Goal: Transaction & Acquisition: Purchase product/service

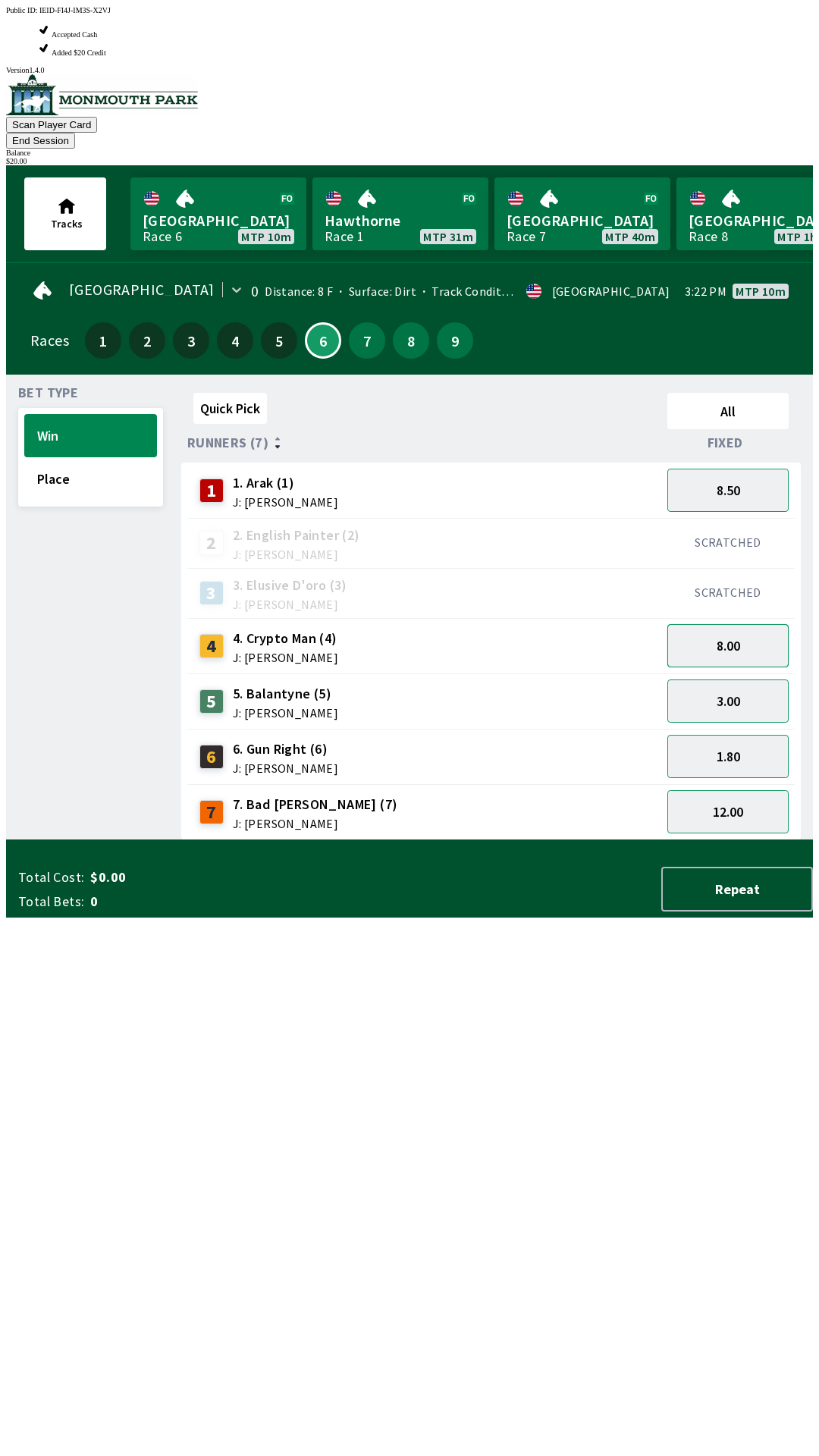
click at [740, 624] on button "8.00" at bounding box center [728, 646] width 122 height 43
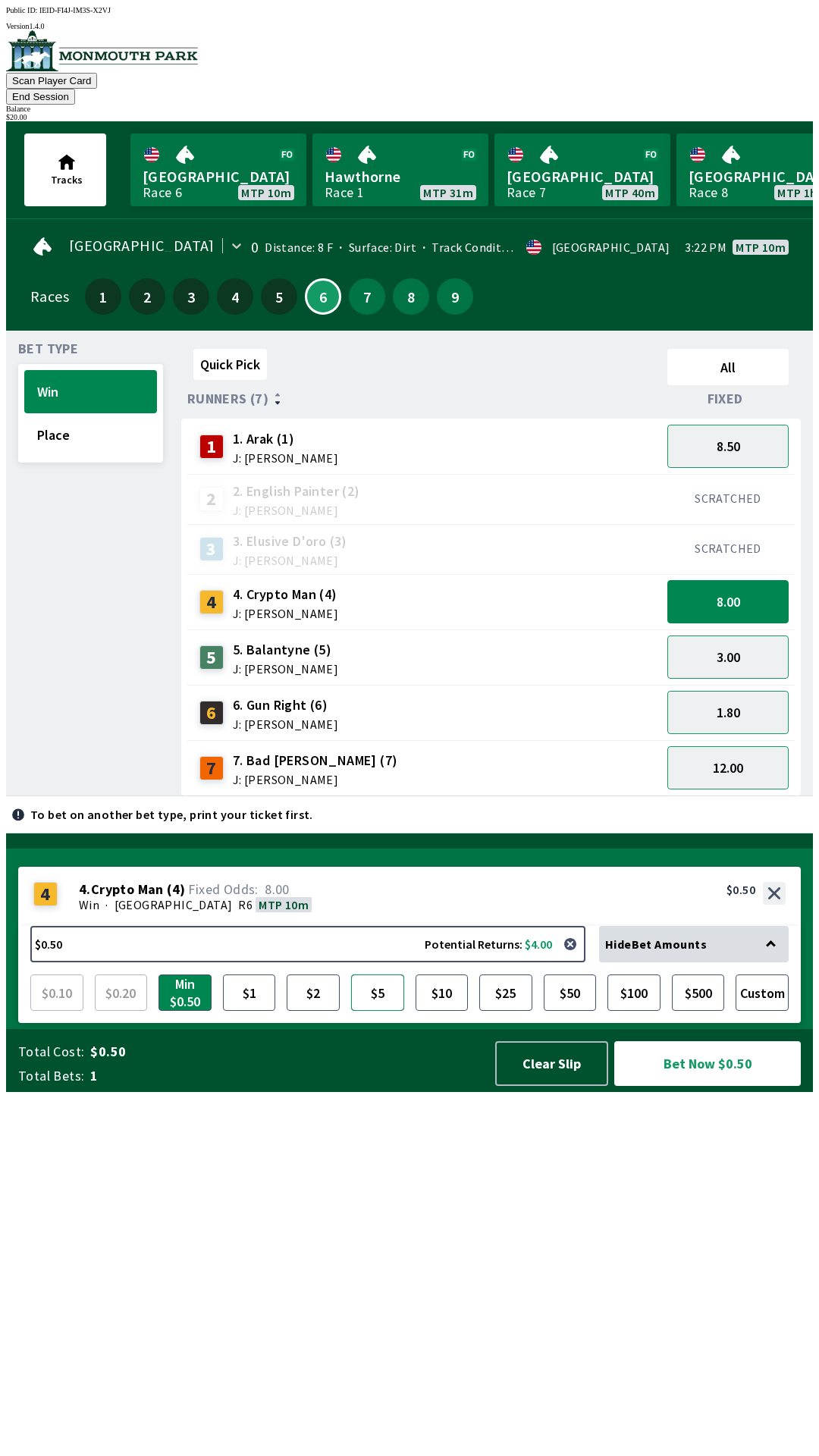
click at [373, 1011] on button "$5" at bounding box center [377, 993] width 53 height 36
click at [432, 1011] on button "$10" at bounding box center [441, 993] width 53 height 36
click at [689, 1086] on button "Bet Now $10.00" at bounding box center [708, 1063] width 186 height 45
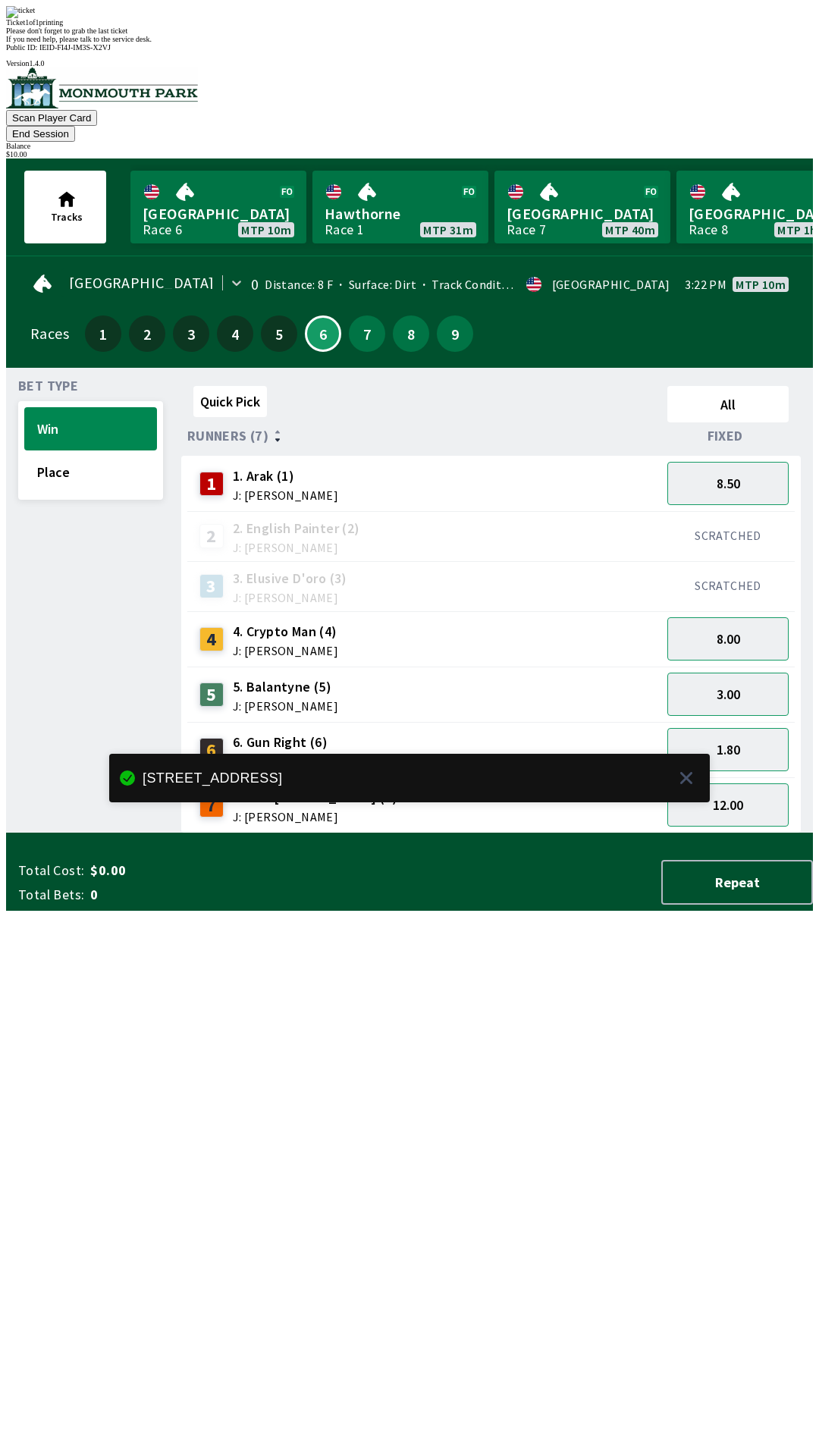
click at [539, 833] on div "Quick Pick All Runners (7) Fixed 1 1. Arak (1) J: [PERSON_NAME] 8.50 2 2. Engli…" at bounding box center [497, 606] width 632 height 453
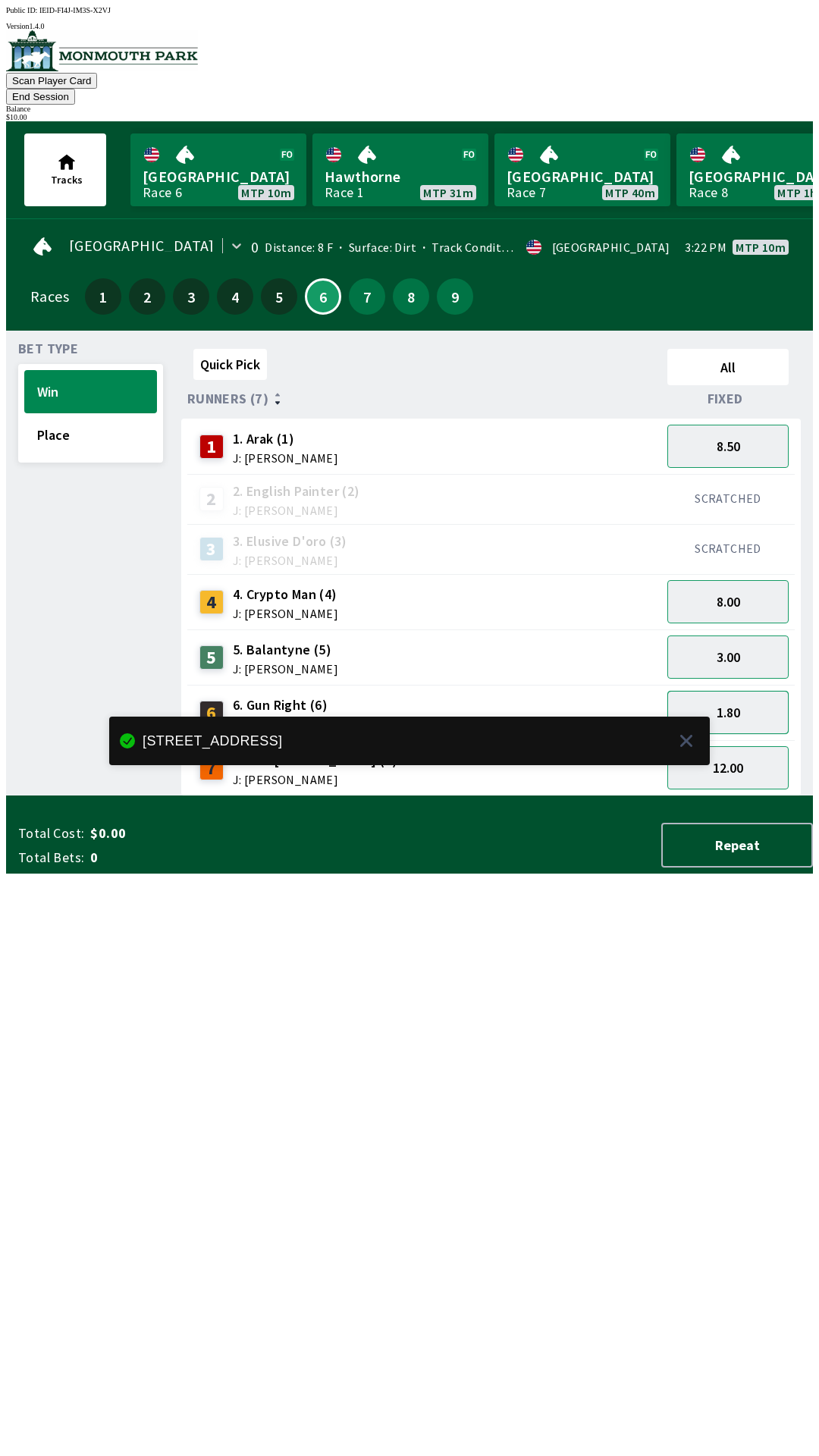
click at [728, 701] on button "1.80" at bounding box center [728, 712] width 122 height 43
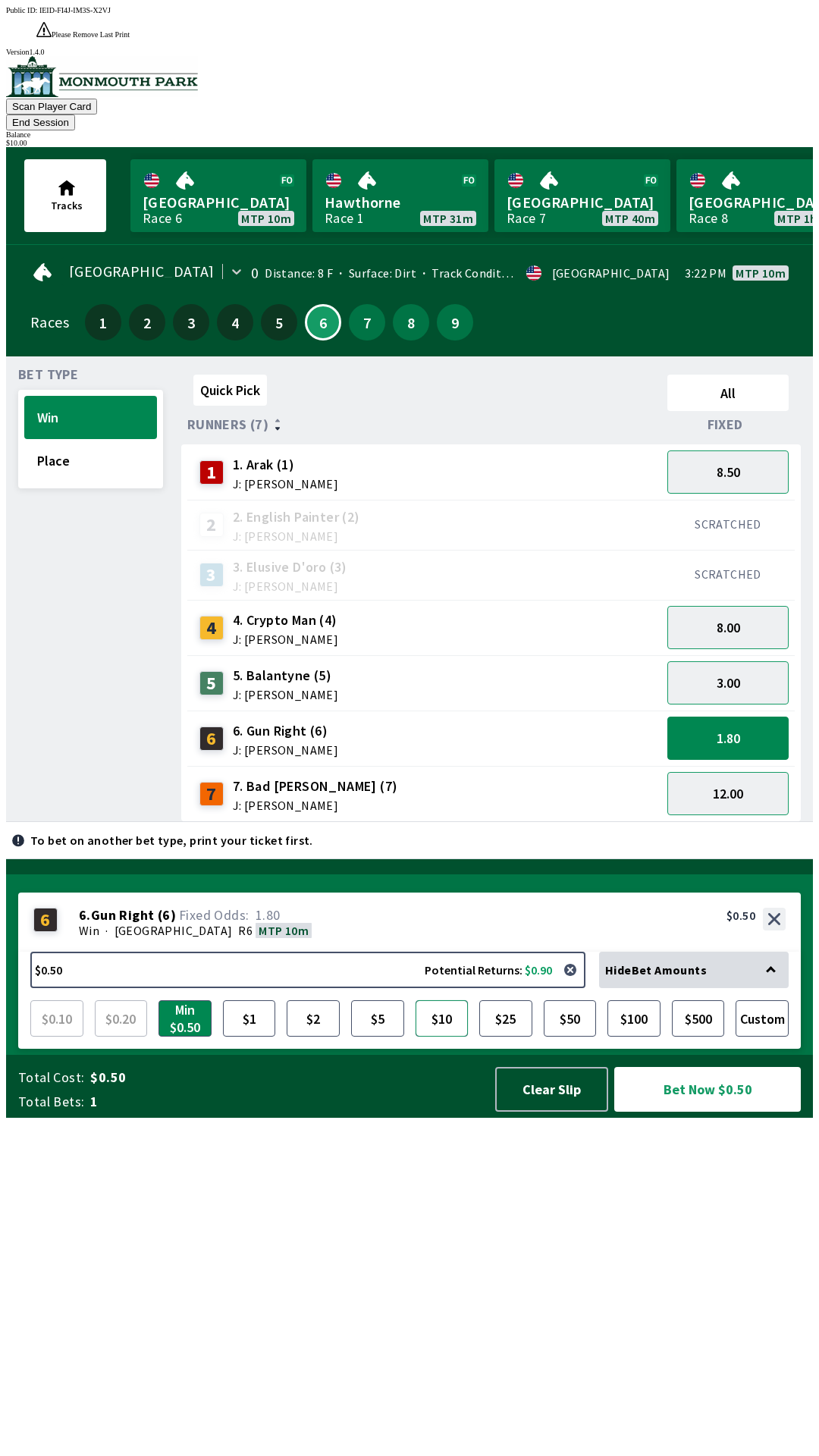
click at [440, 1037] on button "$10" at bounding box center [441, 1018] width 53 height 36
click at [379, 1037] on button "$5" at bounding box center [377, 1018] width 53 height 36
click at [682, 1112] on button "Bet Now $5.00" at bounding box center [708, 1089] width 186 height 45
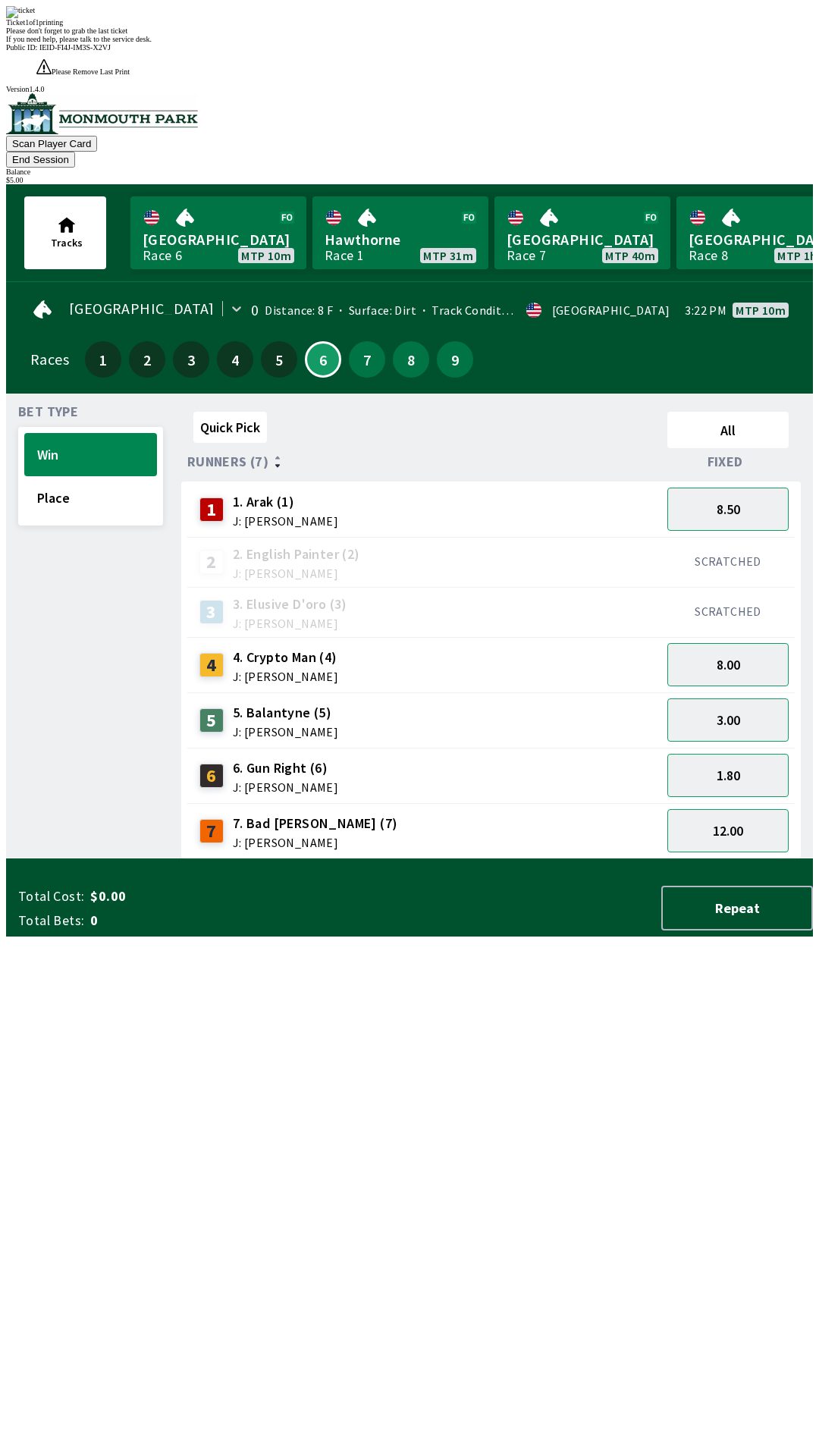
click at [521, 859] on div "Quick Pick All Runners (7) Fixed 1 1. Arak (1) J: [PERSON_NAME] 8.50 2 2. Engli…" at bounding box center [497, 632] width 632 height 453
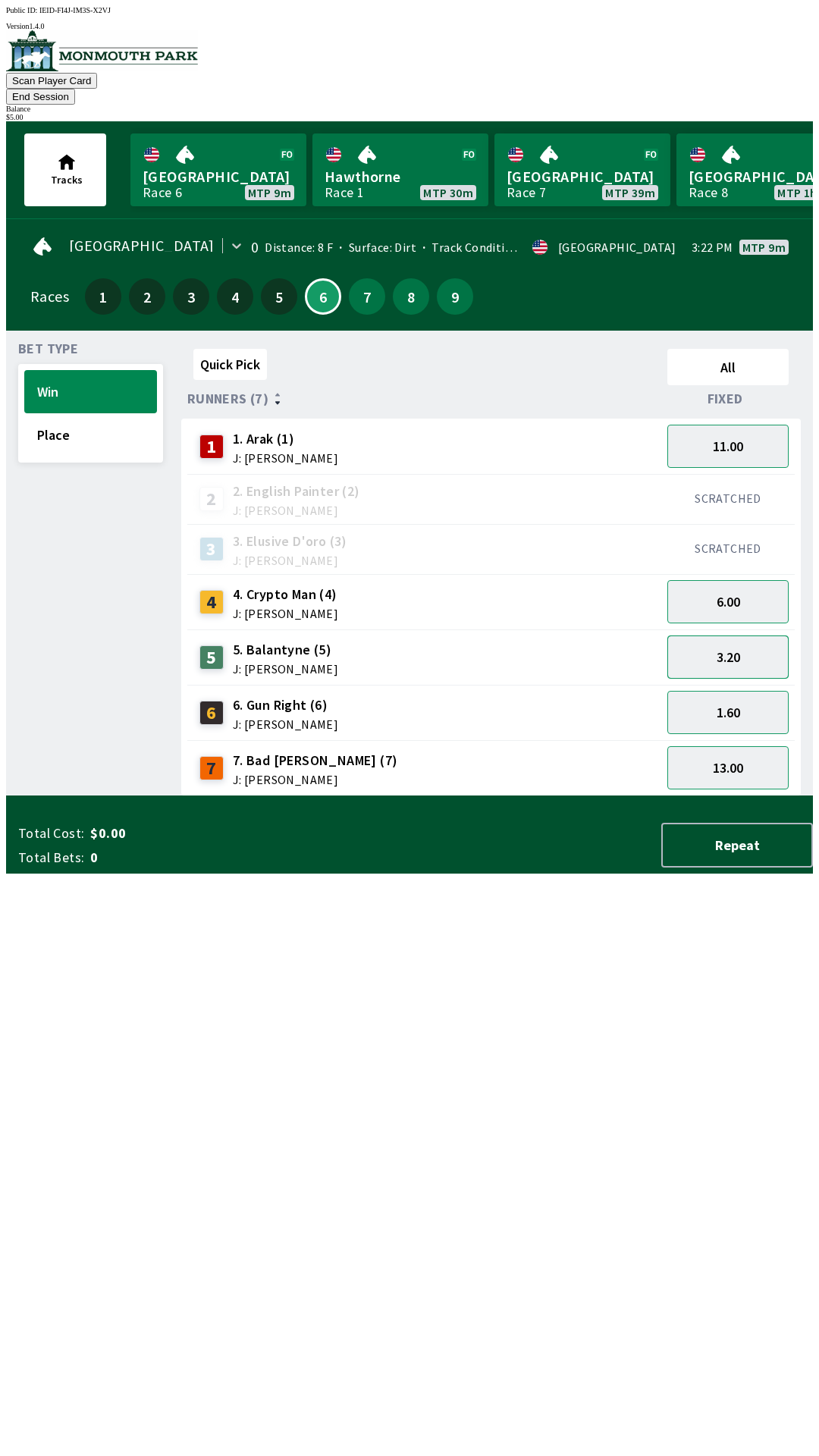
click at [730, 642] on button "3.20" at bounding box center [728, 657] width 122 height 43
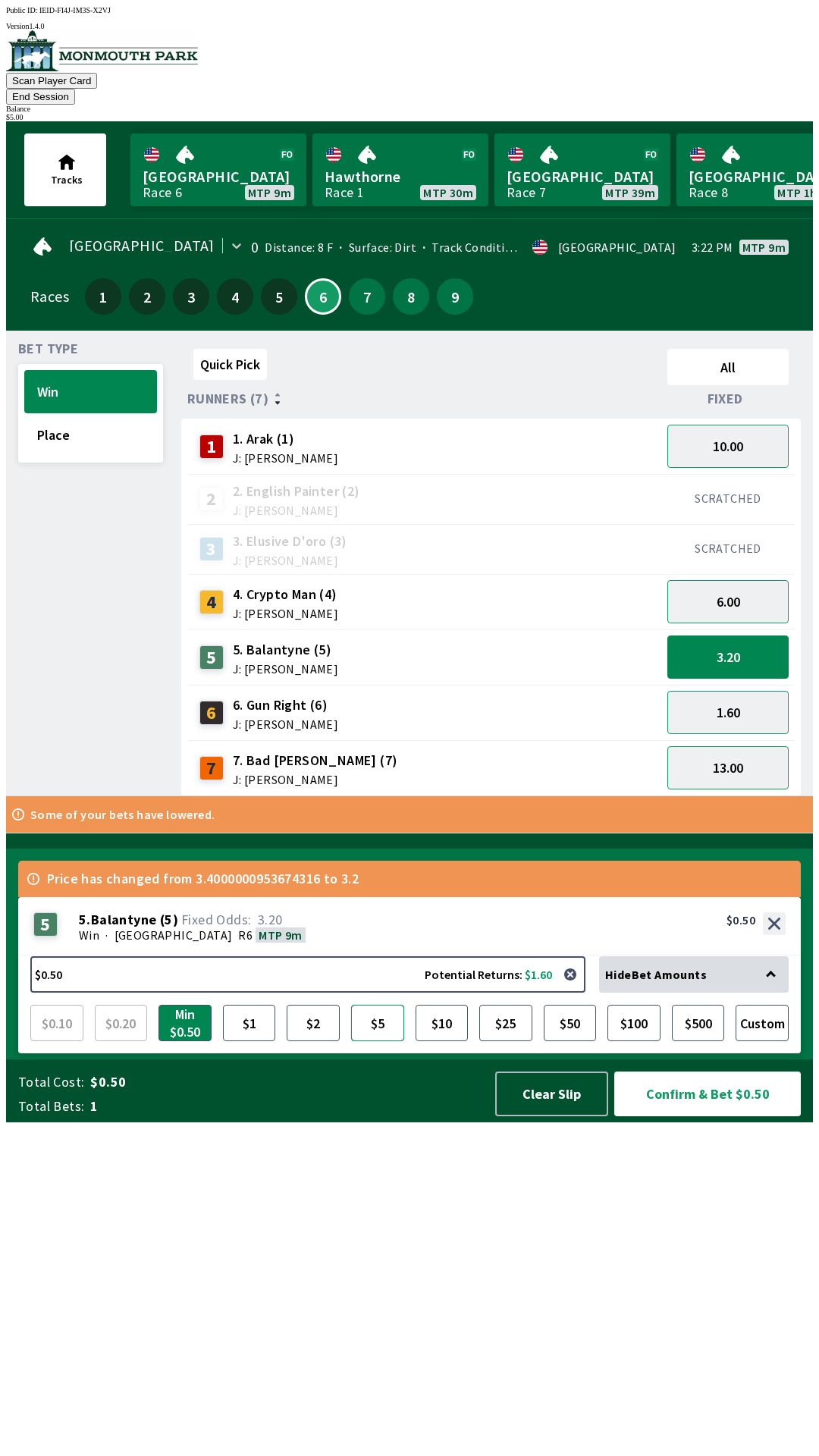
click at [381, 1041] on button "$5" at bounding box center [377, 1023] width 53 height 36
click at [703, 1116] on button "Confirm & Bet $5.00" at bounding box center [708, 1094] width 186 height 45
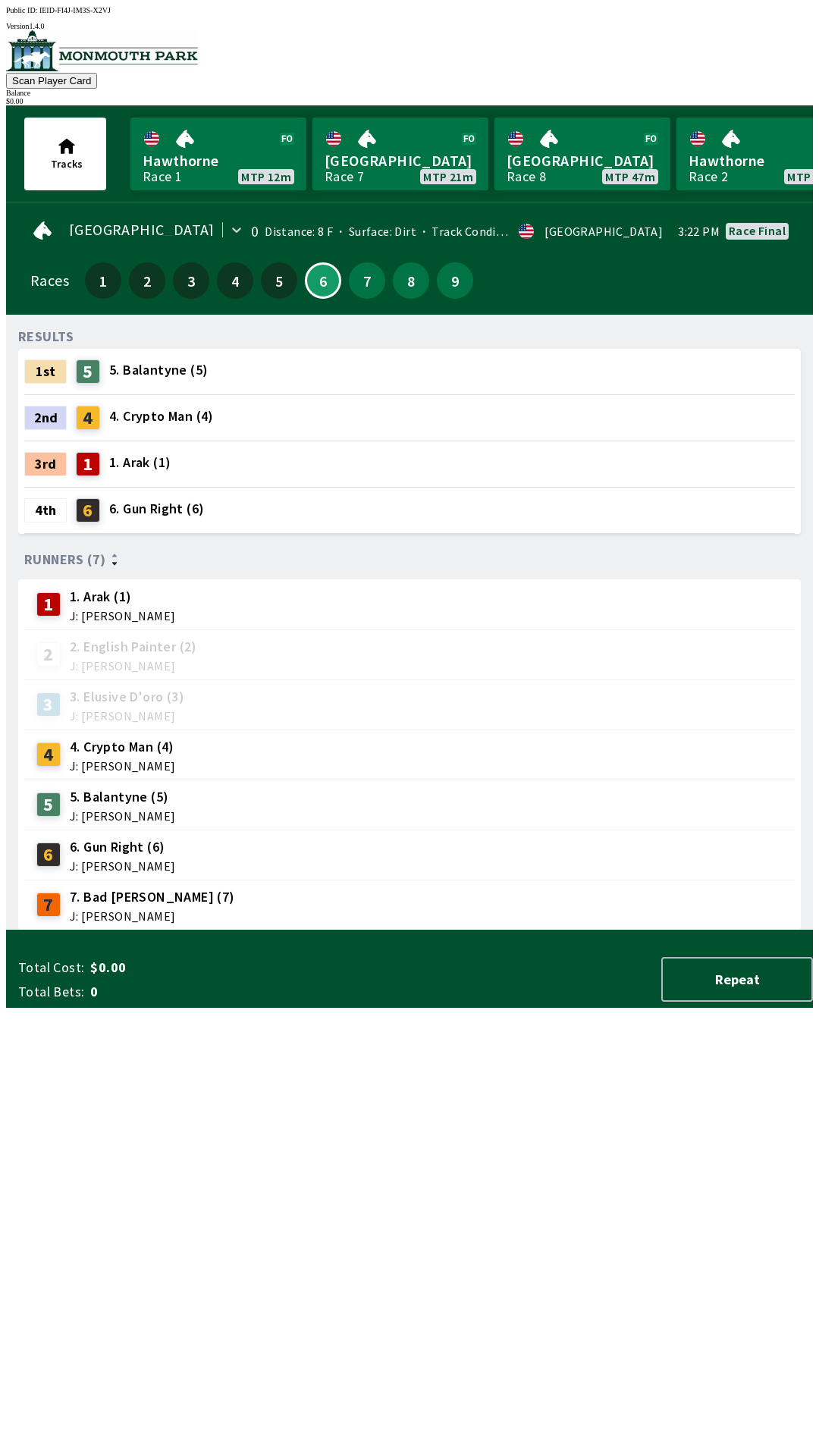
click at [542, 930] on div "RESULTS 1st 5 5. Balantyne (5) 2nd 4 4. Crypto Man (4) 3rd 1 1. Arak (1) 4th 6 …" at bounding box center [415, 628] width 795 height 603
click at [360, 288] on button "7" at bounding box center [367, 280] width 36 height 36
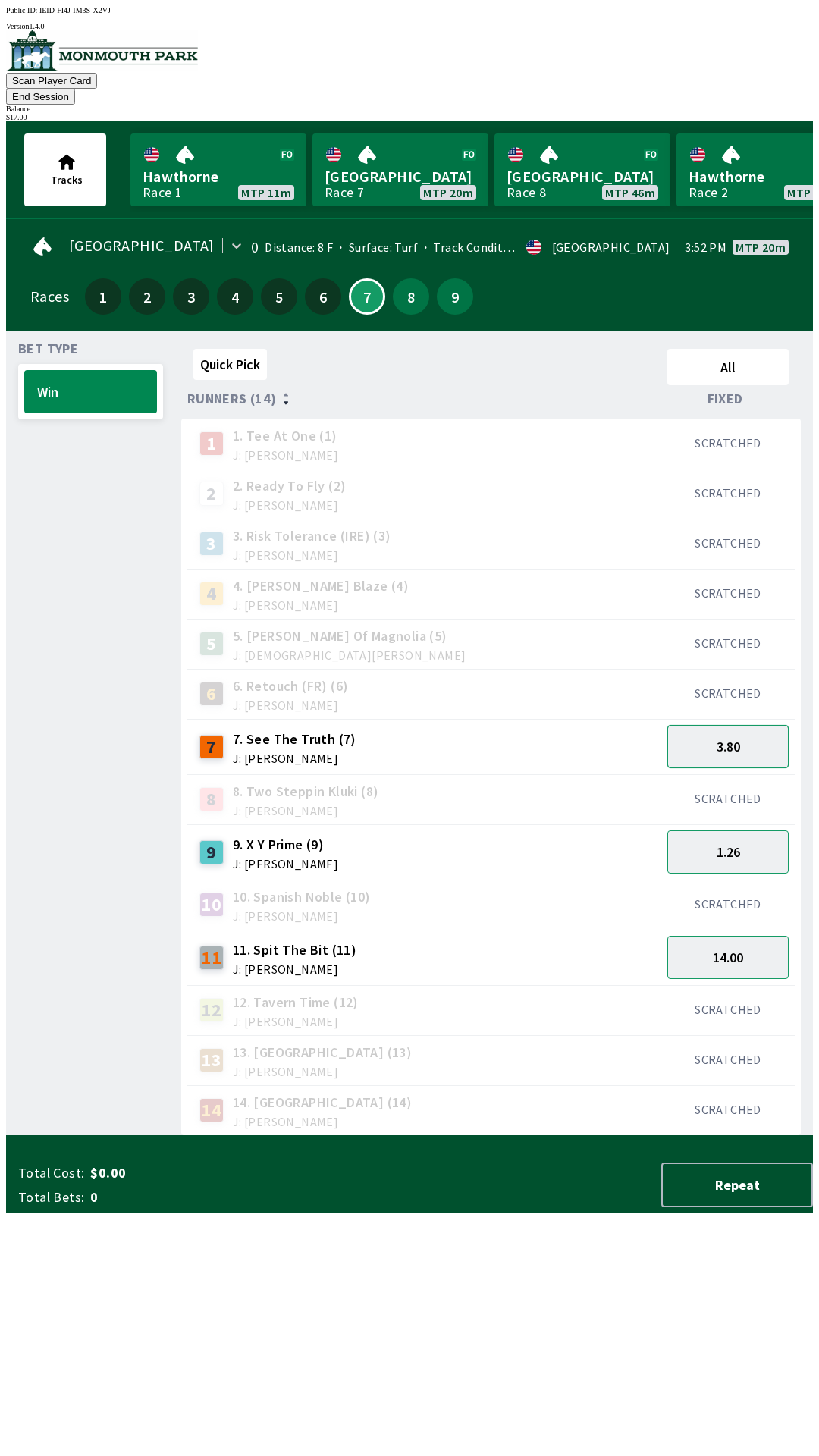
click at [764, 725] on button "3.80" at bounding box center [728, 747] width 122 height 43
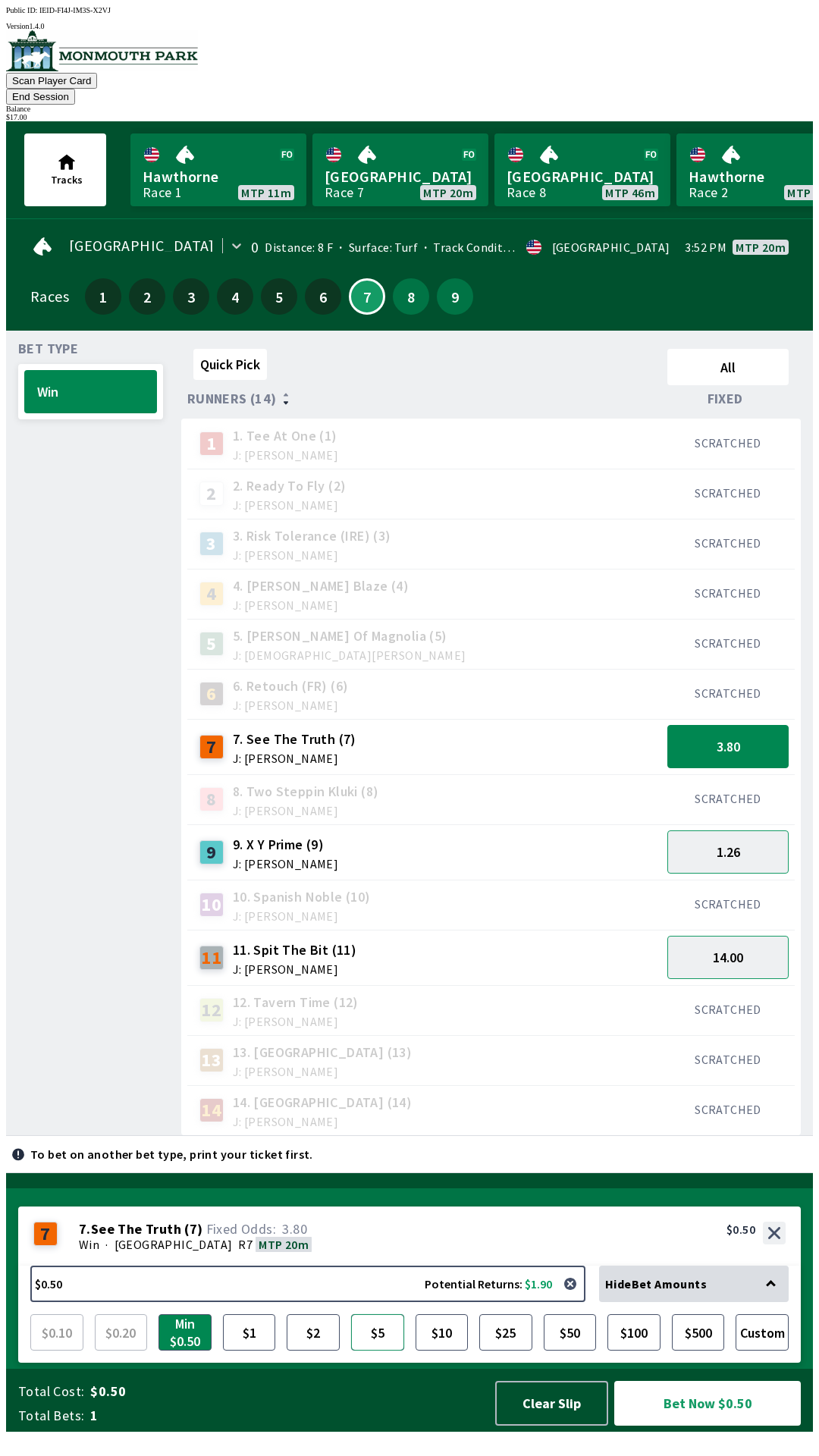
click at [393, 1346] on button "$5" at bounding box center [377, 1332] width 53 height 36
click at [665, 1424] on button "Bet Now $5.00" at bounding box center [708, 1403] width 186 height 45
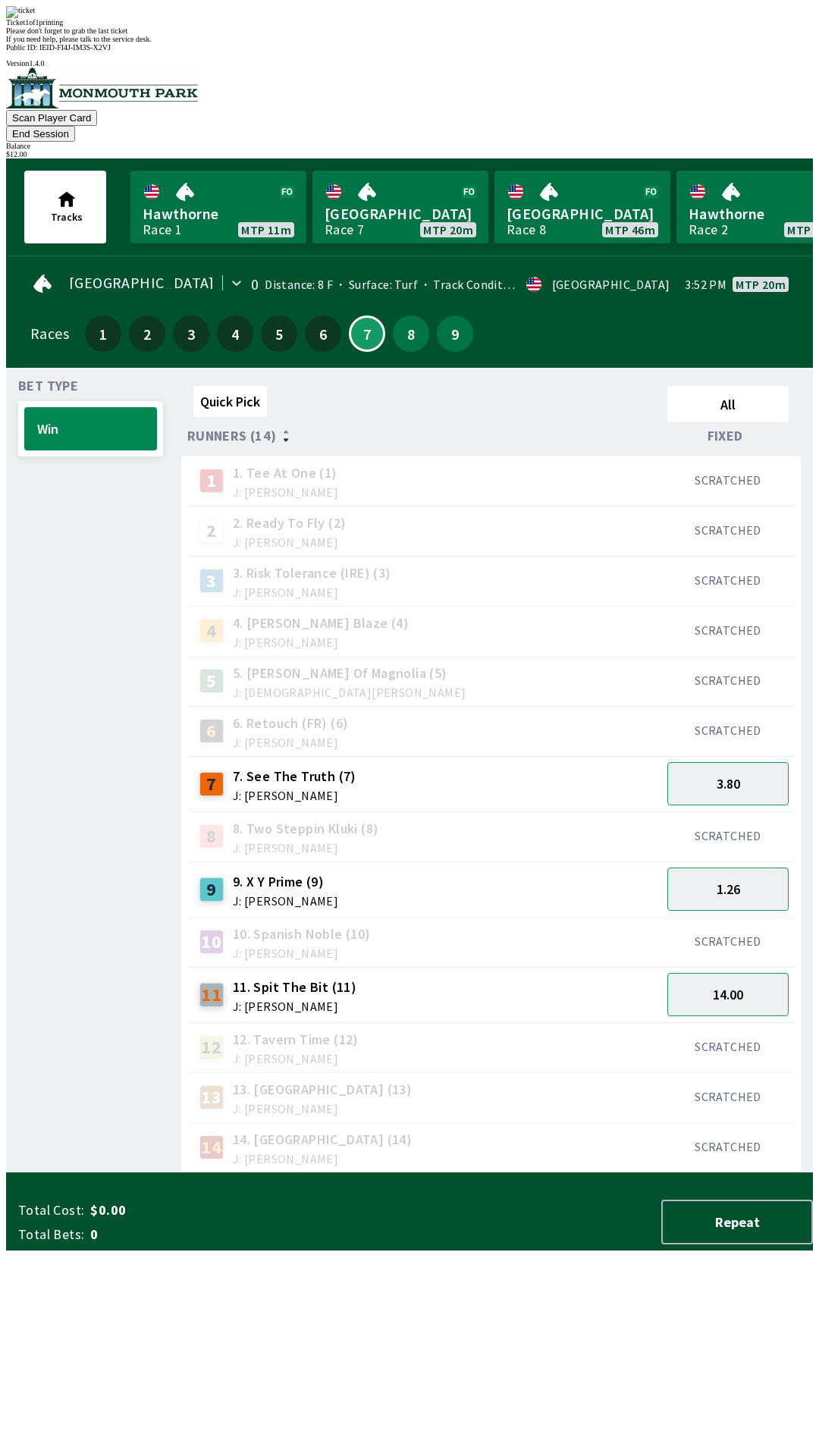
click at [597, 1173] on div "Quick Pick All Runners (14) Fixed 1 1. Tee At One (1) J: [PERSON_NAME] SCRATCHE…" at bounding box center [497, 776] width 632 height 793
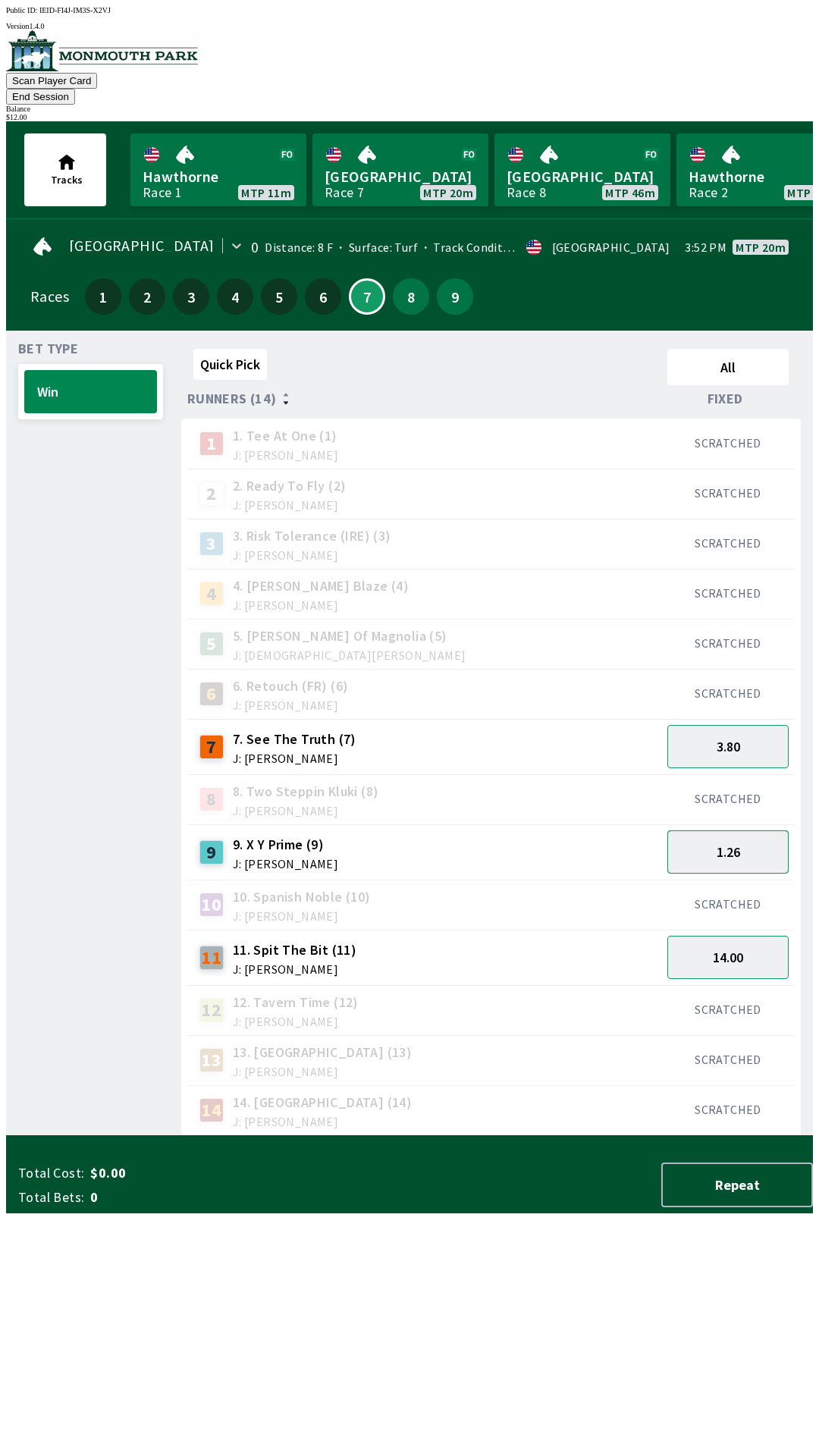
click at [746, 843] on button "1.26" at bounding box center [728, 852] width 122 height 43
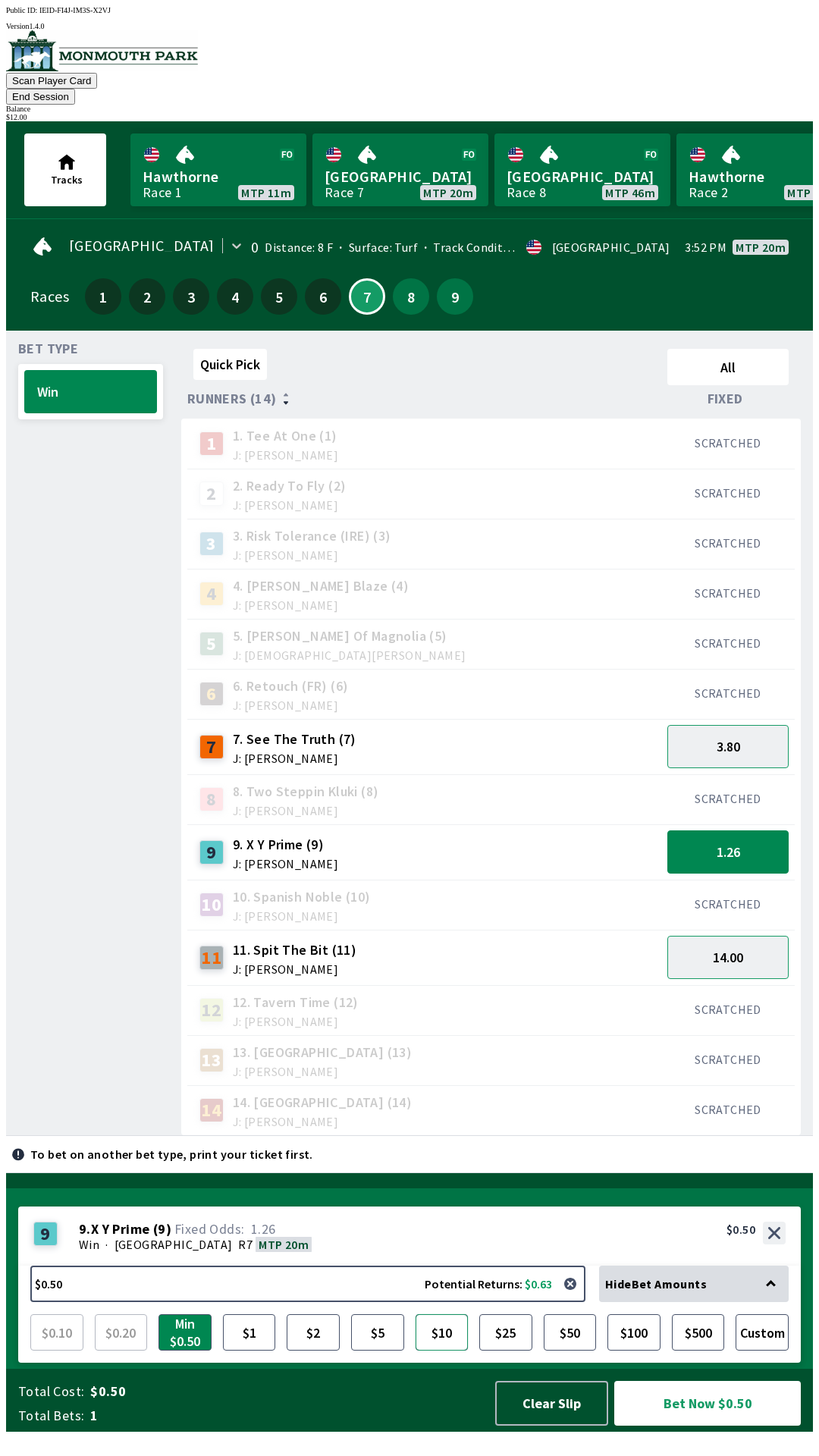
click at [439, 1351] on button "$10" at bounding box center [441, 1332] width 53 height 36
click at [676, 1420] on button "Bet Now $10.00" at bounding box center [708, 1403] width 186 height 45
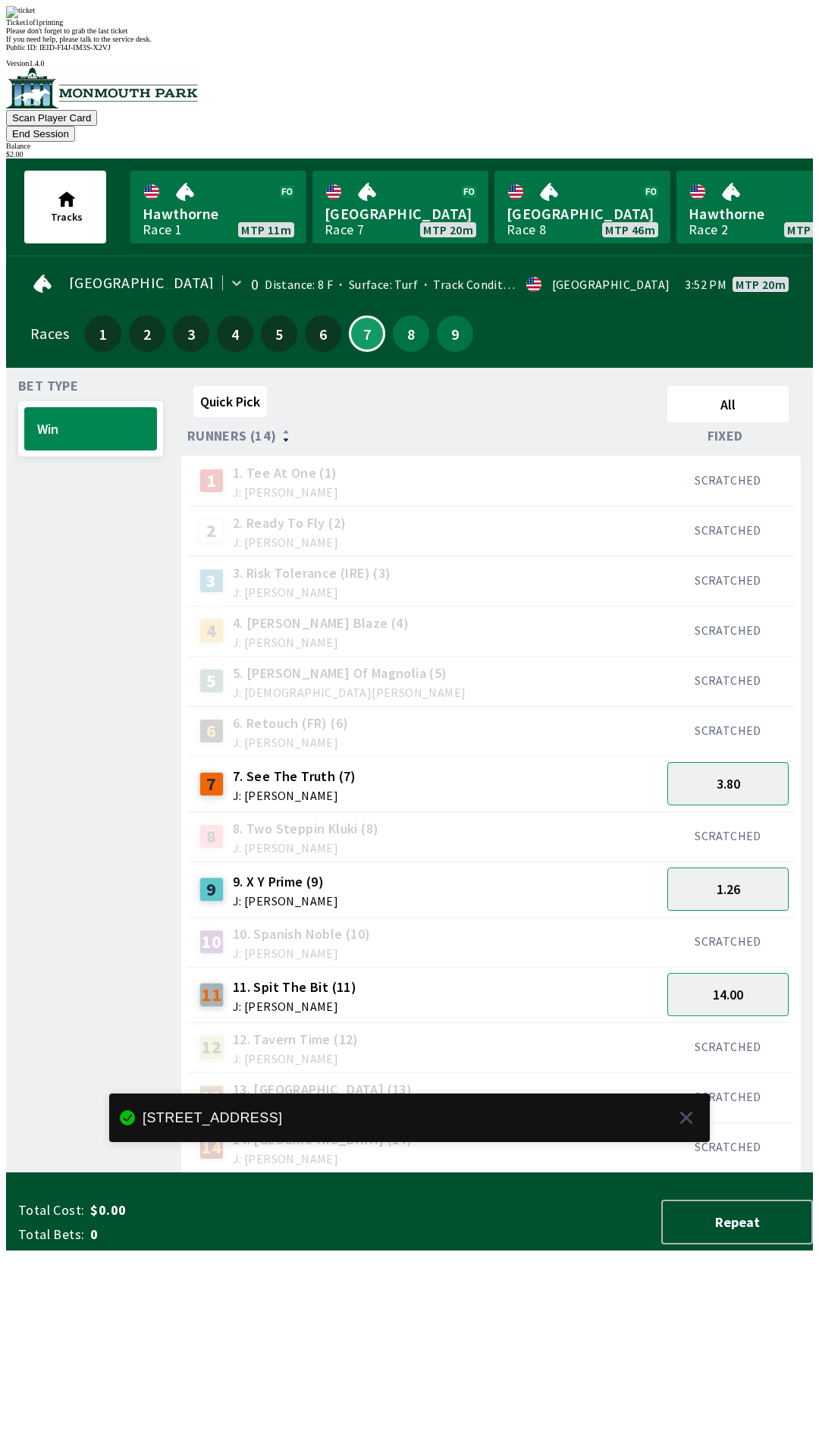
click at [589, 1122] on div "14 14. Passport (14) J: [PERSON_NAME]" at bounding box center [424, 1147] width 474 height 50
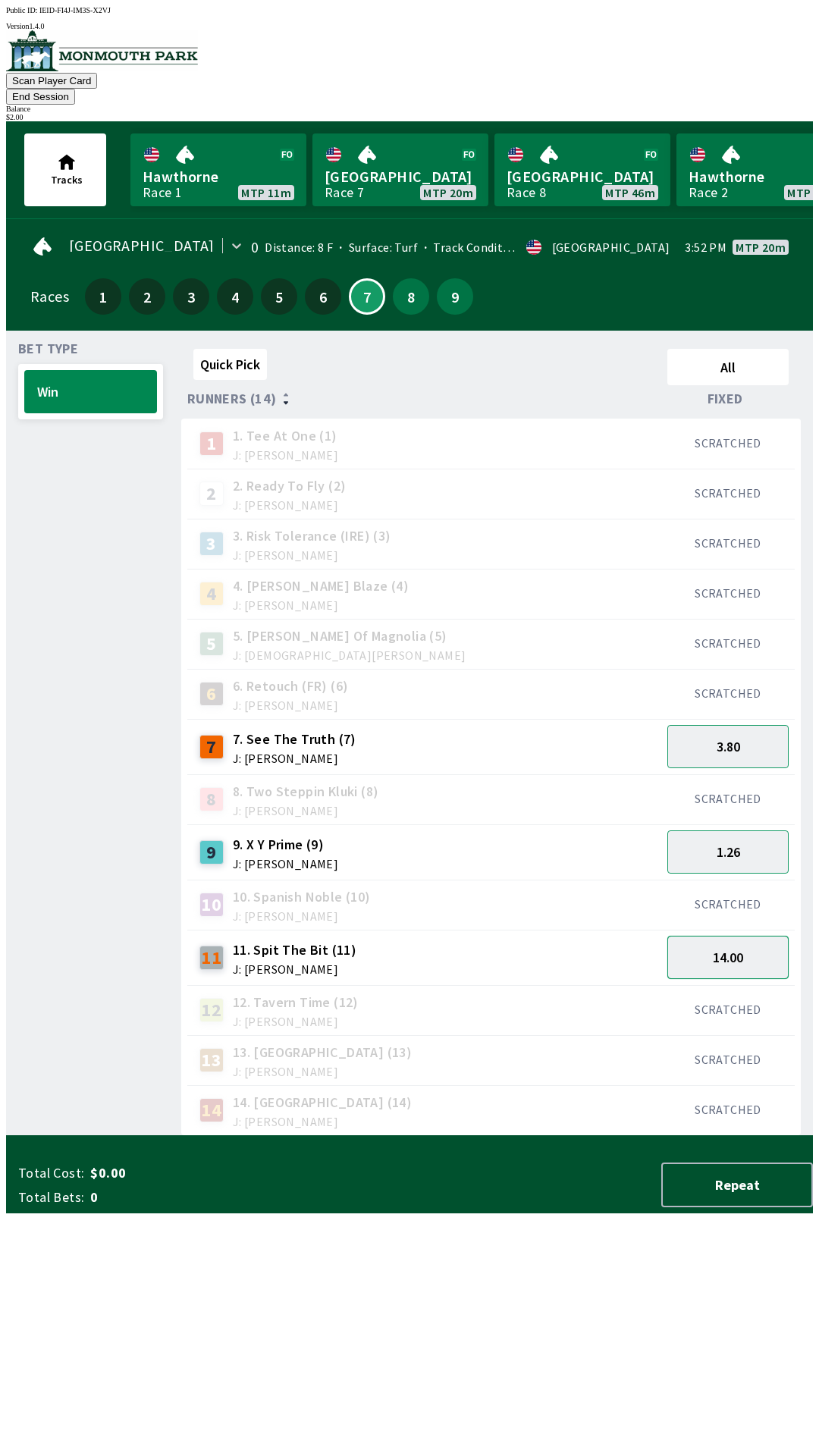
click at [736, 944] on button "14.00" at bounding box center [728, 957] width 122 height 43
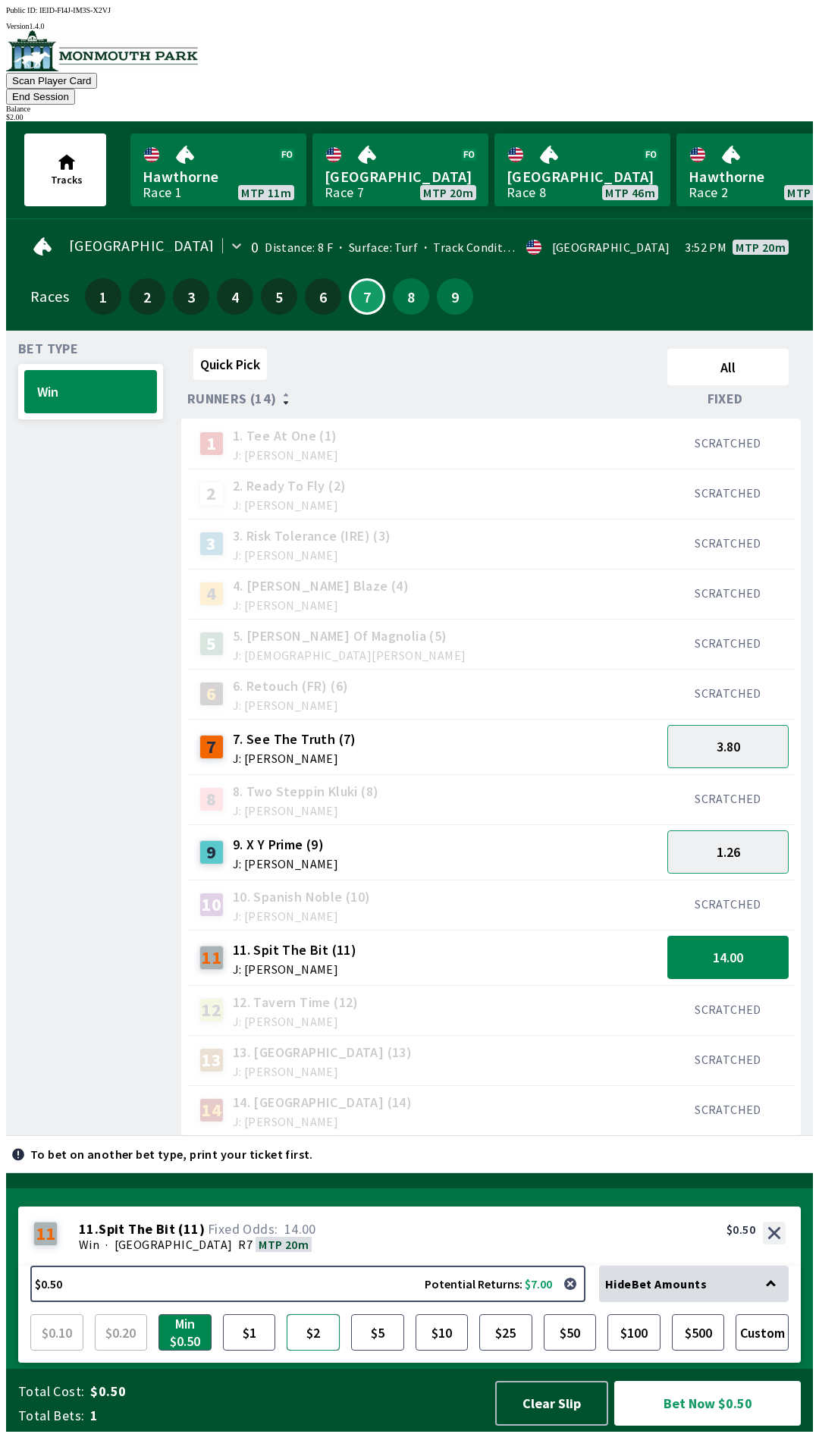
click at [304, 1351] on button "$2" at bounding box center [312, 1332] width 53 height 36
click at [675, 1426] on button "Bet Now $2.00" at bounding box center [708, 1403] width 186 height 45
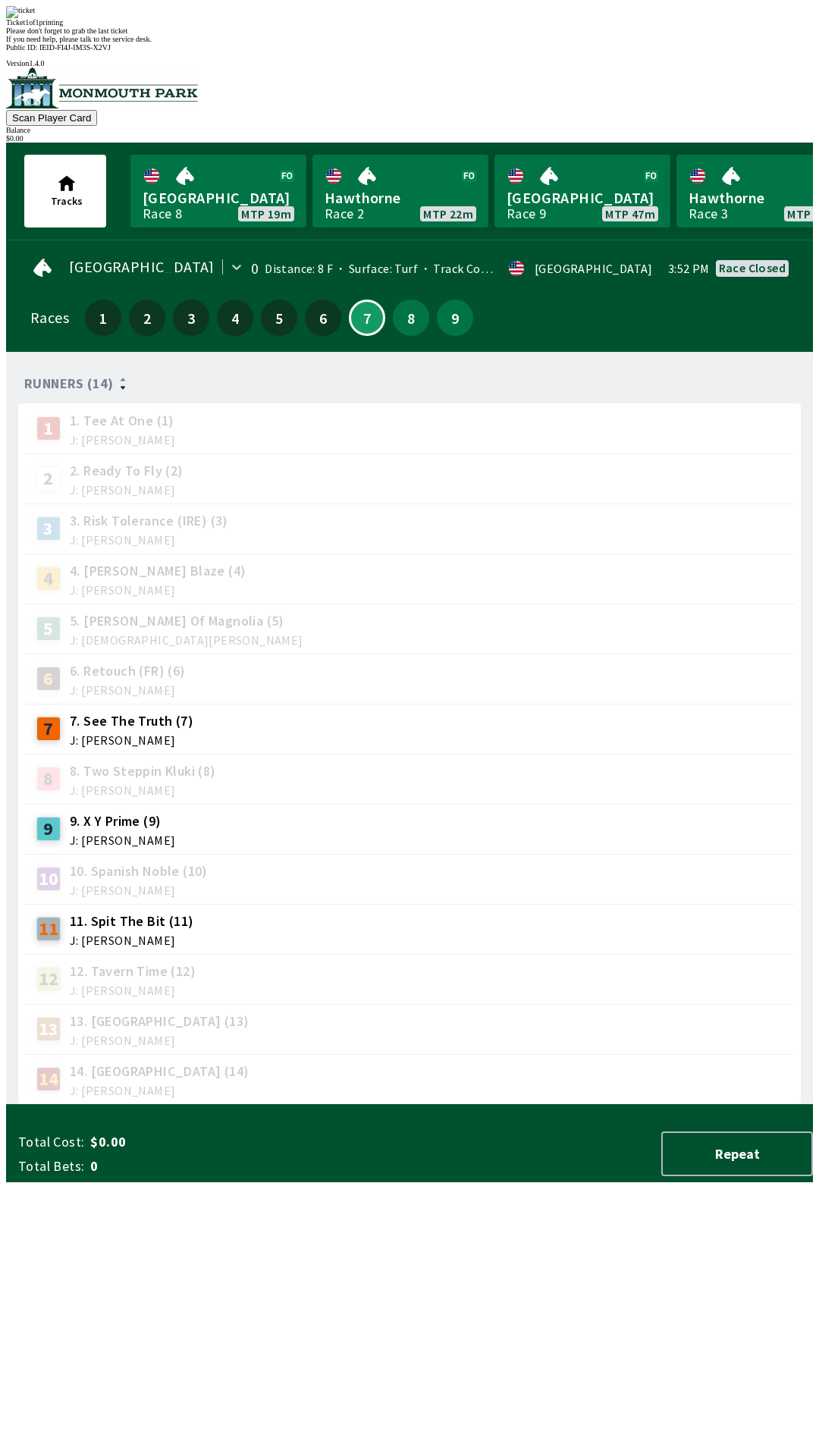
click at [534, 1105] on div "Runners (14) 1 1. Tee At One (1) J: [PERSON_NAME] 2 2. Ready To Fly (2) J: [PER…" at bounding box center [415, 734] width 795 height 741
